Goal: Task Accomplishment & Management: Complete application form

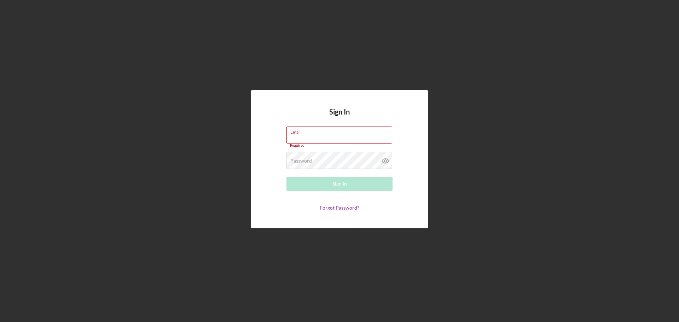
type input "[EMAIL_ADDRESS][DOMAIN_NAME]"
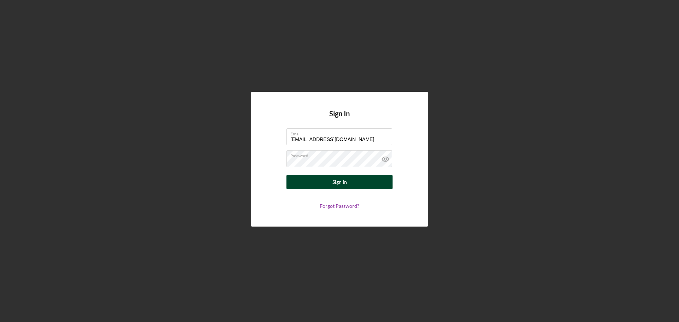
click at [329, 188] on button "Sign In" at bounding box center [339, 182] width 106 height 14
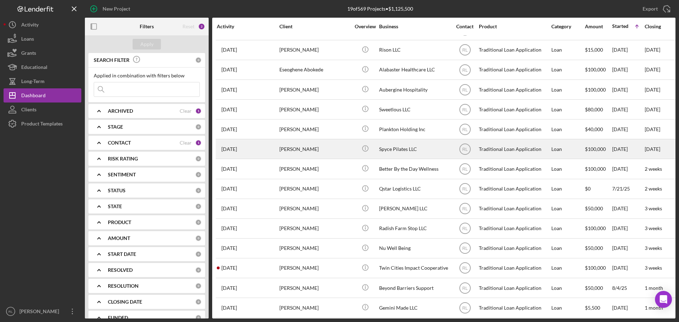
scroll to position [102, 0]
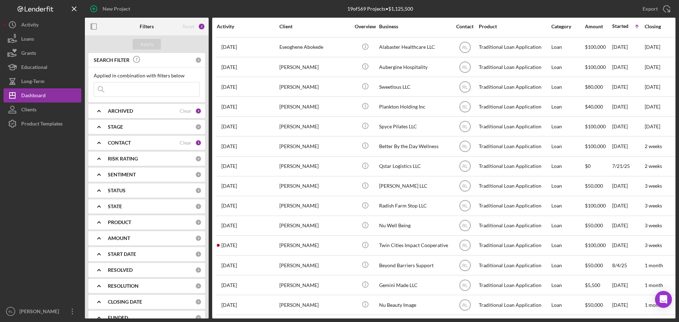
click at [125, 111] on b "ARCHIVED" at bounding box center [120, 111] width 25 height 6
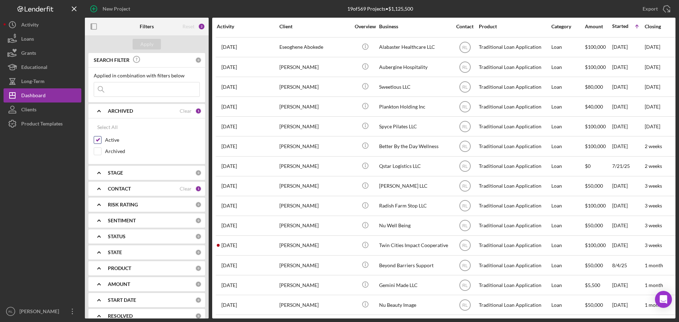
click at [96, 142] on input "Active" at bounding box center [97, 139] width 7 height 7
click at [97, 145] on div "Active" at bounding box center [147, 141] width 106 height 11
click at [98, 137] on input "Active" at bounding box center [97, 139] width 7 height 7
checkbox input "true"
click at [140, 190] on div "CONTACT" at bounding box center [144, 189] width 72 height 6
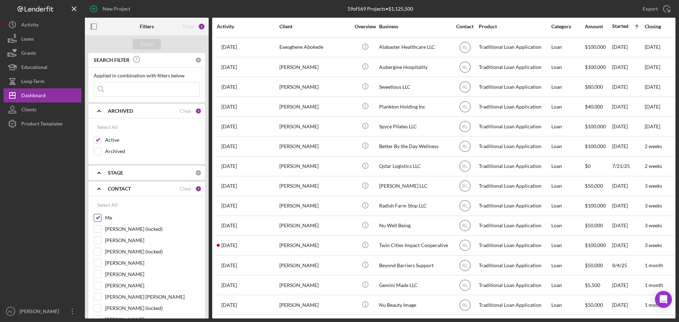
click at [96, 221] on input "Me" at bounding box center [97, 217] width 7 height 7
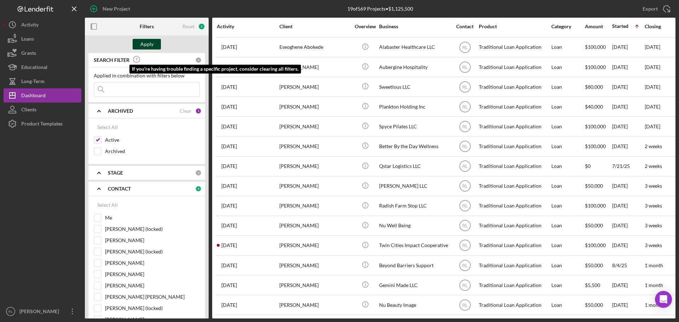
click at [143, 44] on div "Apply" at bounding box center [146, 44] width 13 height 11
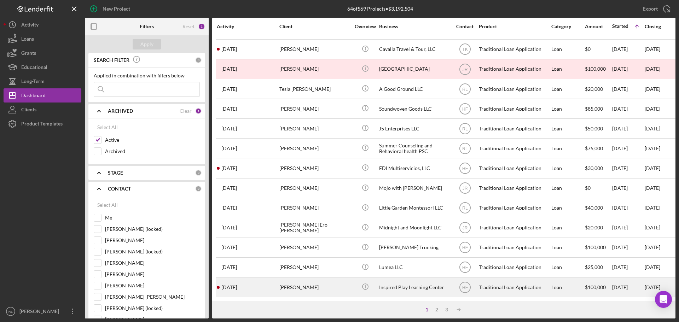
scroll to position [0, 0]
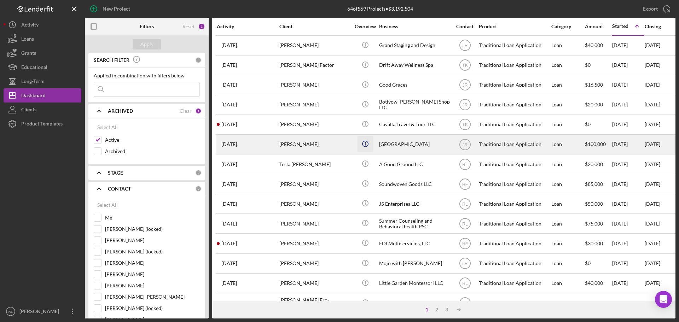
click at [366, 145] on icon "Icon/Info" at bounding box center [365, 144] width 16 height 16
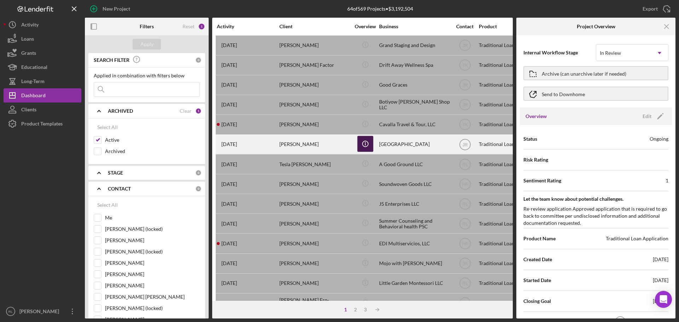
click at [366, 144] on icon "Icon/Info" at bounding box center [365, 144] width 16 height 16
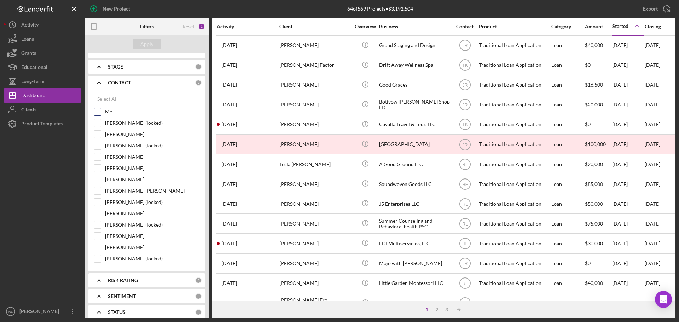
click at [96, 113] on input "Me" at bounding box center [97, 111] width 7 height 7
checkbox input "true"
click at [99, 137] on input "[PERSON_NAME]" at bounding box center [97, 134] width 7 height 7
checkbox input "true"
click at [99, 165] on input "[PERSON_NAME]" at bounding box center [97, 168] width 7 height 7
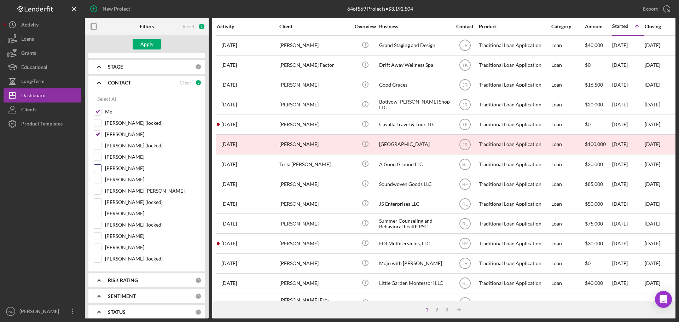
checkbox input "true"
click at [99, 181] on input "[PERSON_NAME]" at bounding box center [97, 179] width 7 height 7
checkbox input "true"
click at [97, 193] on input "[PERSON_NAME] [PERSON_NAME]" at bounding box center [97, 190] width 7 height 7
checkbox input "true"
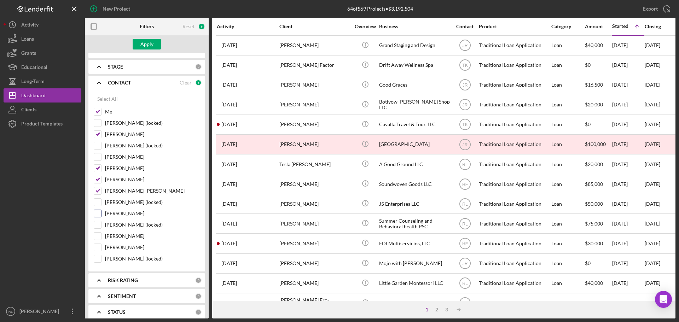
click at [98, 213] on input "[PERSON_NAME]" at bounding box center [97, 213] width 7 height 7
checkbox input "true"
click at [97, 251] on input "[PERSON_NAME]" at bounding box center [97, 247] width 7 height 7
checkbox input "true"
click at [146, 48] on div "Apply" at bounding box center [146, 44] width 13 height 11
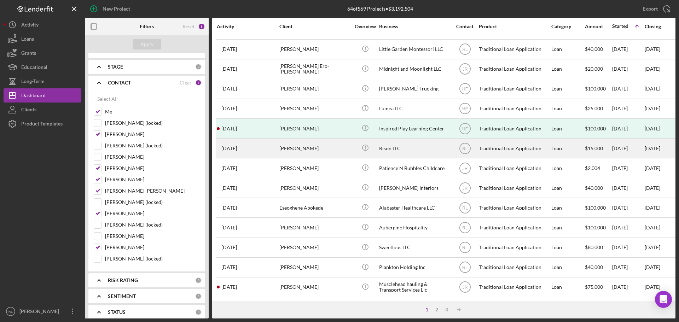
scroll to position [239, 0]
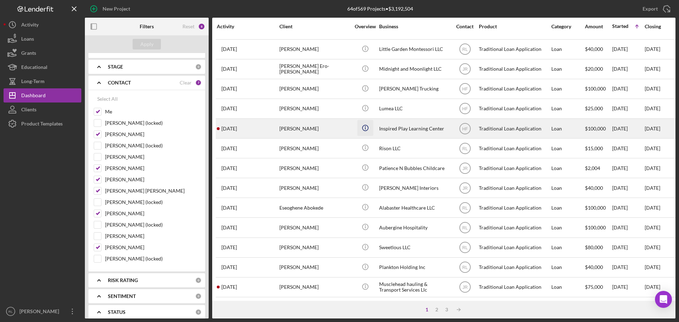
click at [365, 122] on icon "Icon/Info" at bounding box center [365, 128] width 16 height 16
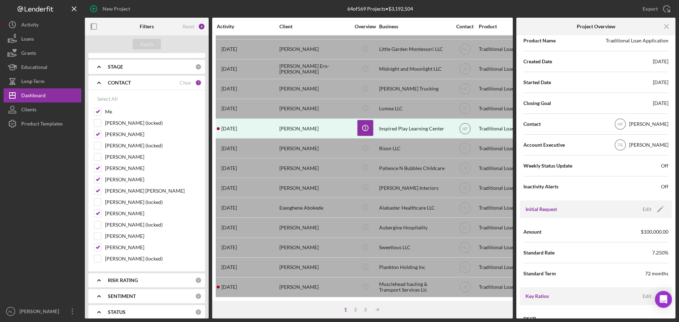
scroll to position [177, 0]
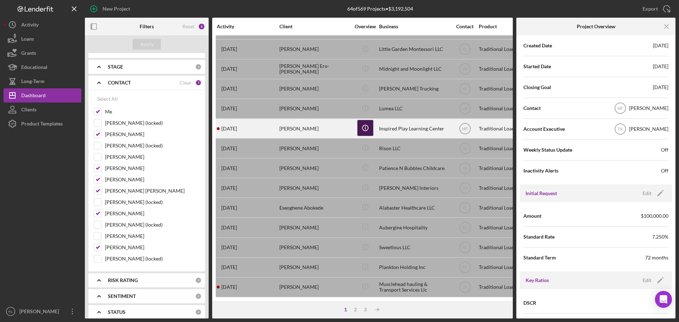
click at [367, 122] on icon "Icon/Info" at bounding box center [365, 128] width 16 height 16
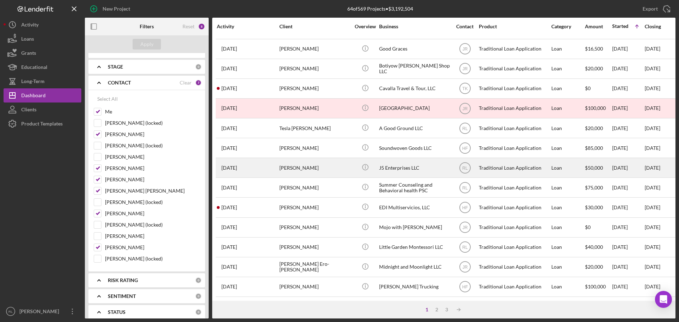
scroll to position [27, 0]
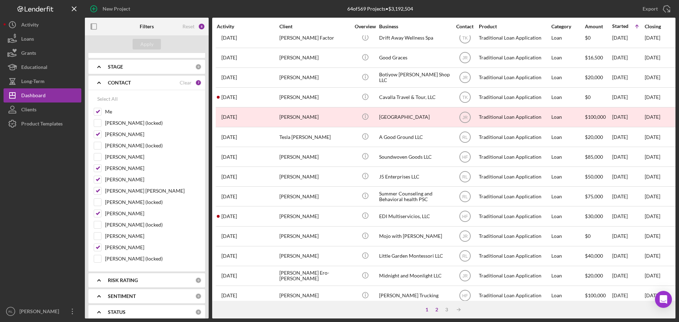
click at [435, 308] on div "2" at bounding box center [437, 310] width 10 height 6
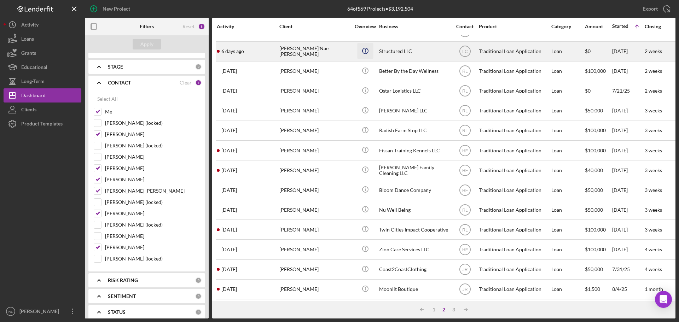
scroll to position [239, 0]
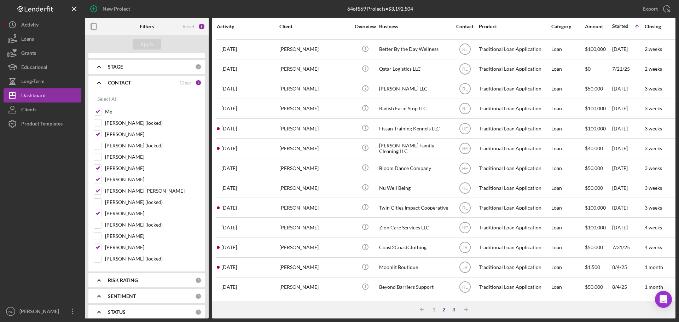
click at [453, 312] on div "3" at bounding box center [453, 310] width 10 height 6
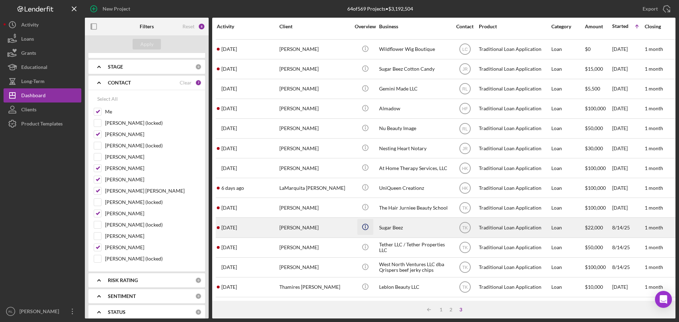
scroll to position [0, 0]
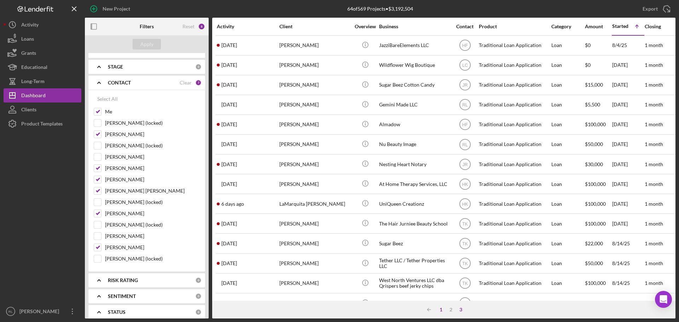
click at [439, 309] on div "1" at bounding box center [441, 310] width 10 height 6
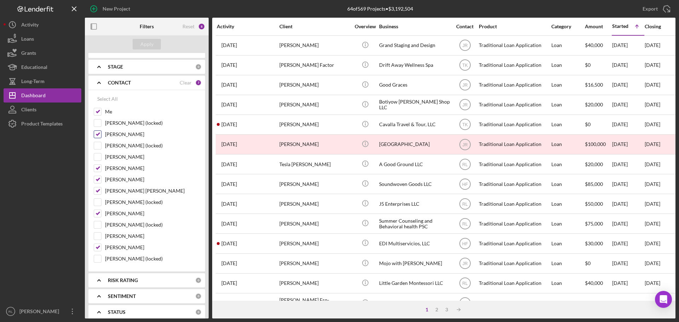
drag, startPoint x: 100, startPoint y: 136, endPoint x: 100, endPoint y: 141, distance: 4.9
click at [100, 136] on input "[PERSON_NAME]" at bounding box center [97, 134] width 7 height 7
checkbox input "false"
click at [99, 166] on input "[PERSON_NAME]" at bounding box center [97, 168] width 7 height 7
checkbox input "false"
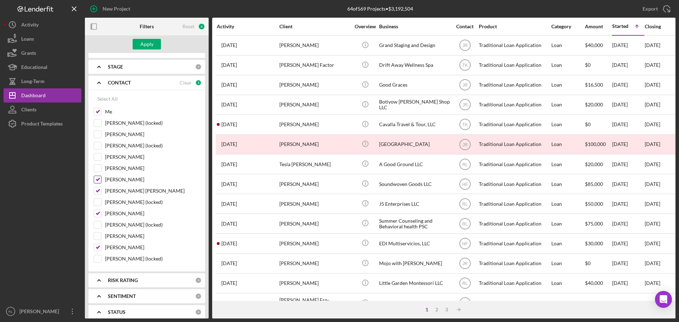
click at [100, 180] on input "[PERSON_NAME]" at bounding box center [97, 179] width 7 height 7
checkbox input "false"
click at [97, 193] on input "[PERSON_NAME] [PERSON_NAME]" at bounding box center [97, 190] width 7 height 7
checkbox input "false"
click at [98, 217] on input "[PERSON_NAME]" at bounding box center [97, 213] width 7 height 7
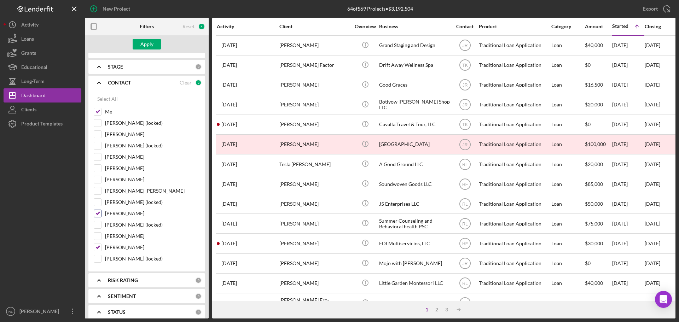
checkbox input "false"
click at [100, 247] on input "[PERSON_NAME]" at bounding box center [97, 247] width 7 height 7
checkbox input "false"
click at [147, 36] on div "Apply" at bounding box center [147, 44] width 124 height 18
click at [149, 43] on div "Apply" at bounding box center [146, 44] width 13 height 11
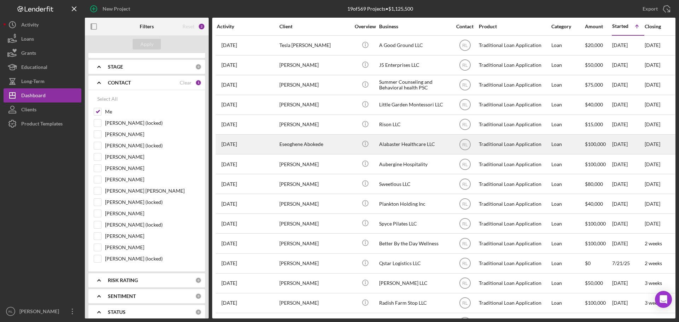
scroll to position [102, 0]
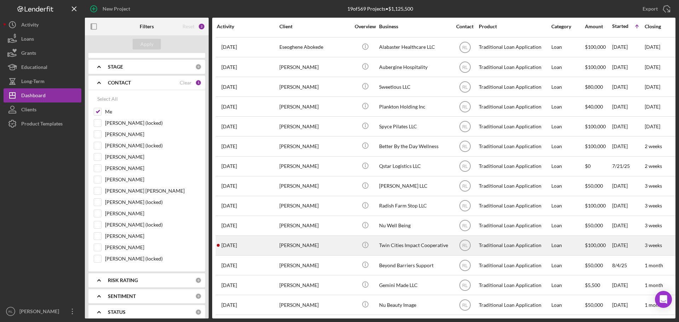
click at [325, 240] on div "[PERSON_NAME]" at bounding box center [314, 245] width 71 height 19
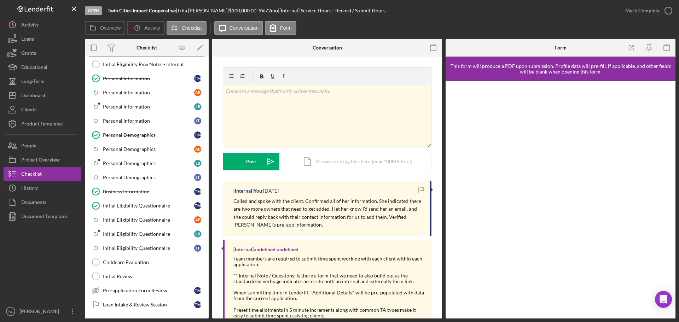
scroll to position [35, 0]
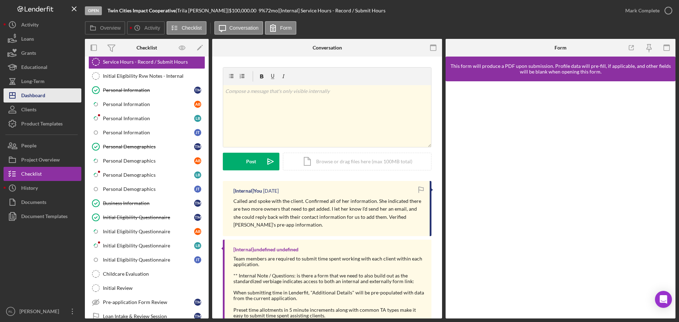
click at [36, 94] on div "Dashboard" at bounding box center [33, 96] width 24 height 16
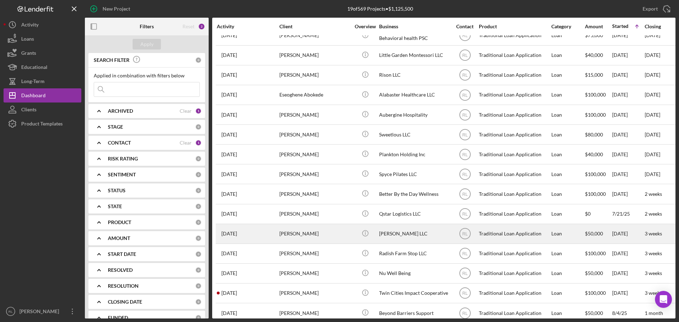
scroll to position [102, 0]
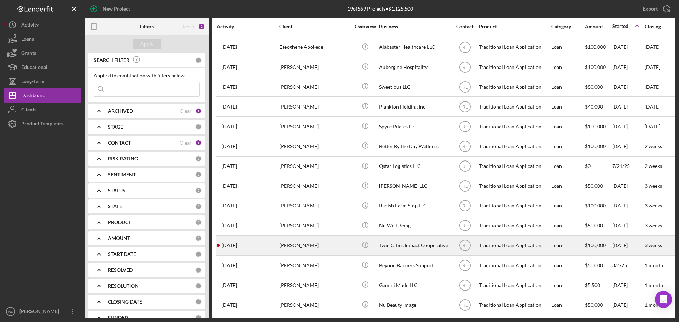
click at [321, 240] on div "[PERSON_NAME]" at bounding box center [314, 245] width 71 height 19
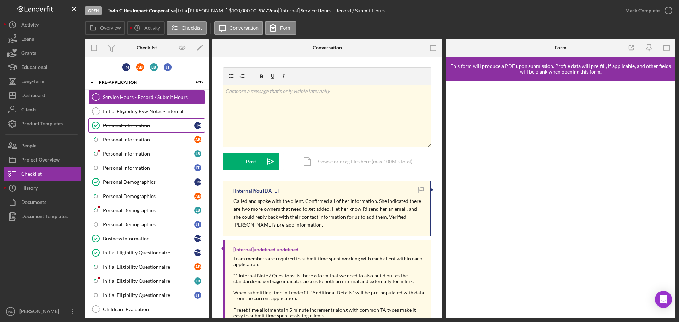
click at [136, 129] on link "Personal Information Personal Information T M" at bounding box center [146, 125] width 117 height 14
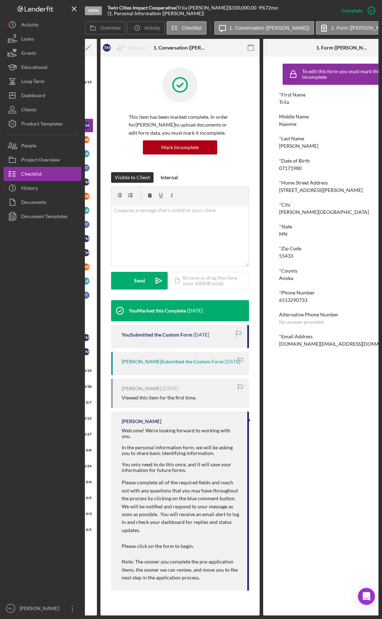
scroll to position [0, 156]
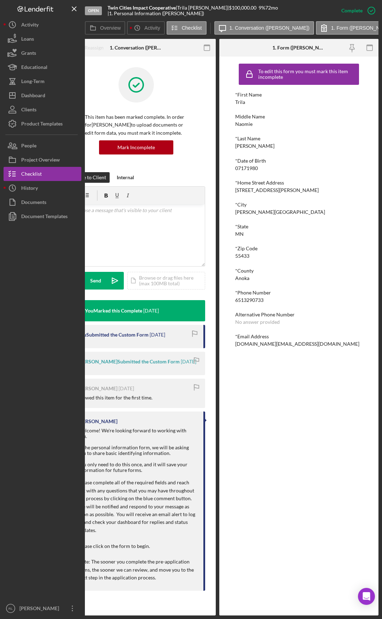
drag, startPoint x: 266, startPoint y: 445, endPoint x: 312, endPoint y: 444, distance: 45.9
click at [240, 101] on div "Trila" at bounding box center [240, 102] width 10 height 6
copy div "Trila"
click at [246, 128] on div "*First Name Trila Middle Name [PERSON_NAME] *Last Name [PERSON_NAME] *Date of B…" at bounding box center [298, 219] width 127 height 255
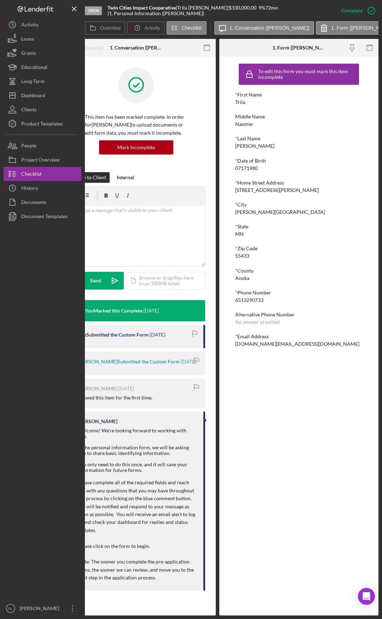
click at [244, 122] on div "Naomie" at bounding box center [243, 124] width 17 height 6
copy div "Naomie"
click at [239, 148] on div "[PERSON_NAME]" at bounding box center [254, 146] width 39 height 6
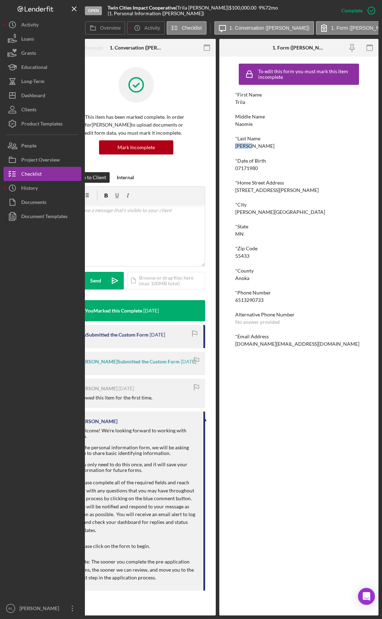
click at [239, 148] on div "[PERSON_NAME]" at bounding box center [254, 146] width 39 height 6
copy div "[PERSON_NAME]"
click at [253, 299] on div "6513290733" at bounding box center [249, 300] width 28 height 6
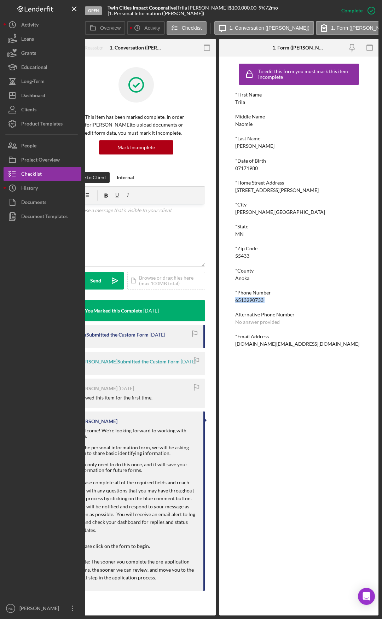
click at [253, 299] on div "6513290733" at bounding box center [249, 300] width 28 height 6
copy div "6513290733"
click at [270, 322] on div "*Email Address" at bounding box center [298, 337] width 127 height 6
drag, startPoint x: 235, startPoint y: 189, endPoint x: 283, endPoint y: 190, distance: 48.4
click at [287, 189] on div "[STREET_ADDRESS][PERSON_NAME]" at bounding box center [276, 190] width 83 height 6
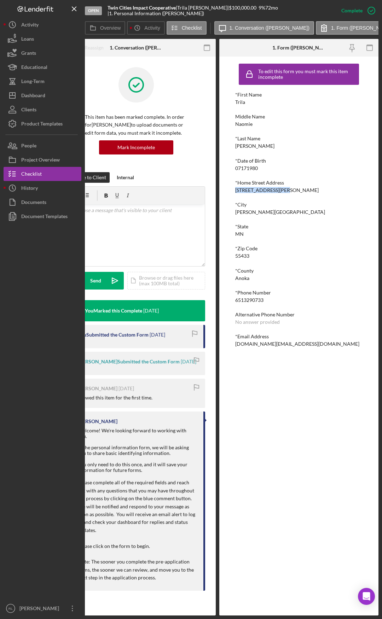
copy div "[STREET_ADDRESS][PERSON_NAME]"
drag, startPoint x: 289, startPoint y: 189, endPoint x: 315, endPoint y: 190, distance: 25.8
click at [315, 190] on div "[STREET_ADDRESS][PERSON_NAME]" at bounding box center [276, 190] width 83 height 6
copy div "[PERSON_NAME][GEOGRAPHIC_DATA]"
click at [276, 322] on div "[DOMAIN_NAME][EMAIL_ADDRESS][DOMAIN_NAME]" at bounding box center [297, 344] width 124 height 6
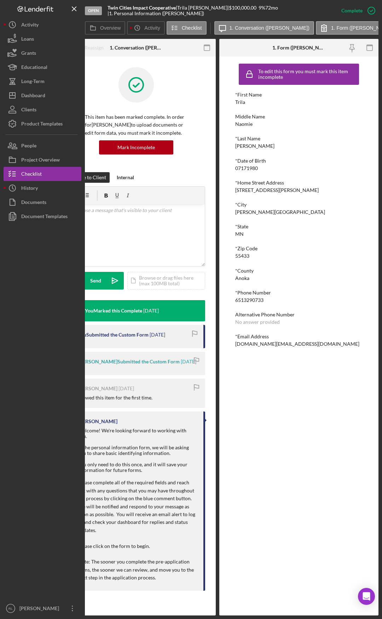
click at [276, 322] on div "[DOMAIN_NAME][EMAIL_ADDRESS][DOMAIN_NAME]" at bounding box center [297, 344] width 124 height 6
copy div "[DOMAIN_NAME][EMAIL_ADDRESS][DOMAIN_NAME] Logo-Reversed Created with Sketch. Ic…"
